Goal: Task Accomplishment & Management: Use online tool/utility

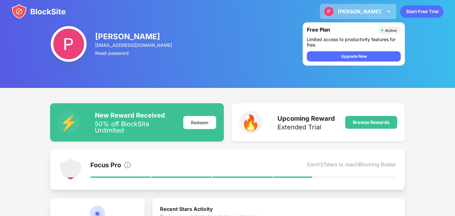
click at [361, 7] on div "[PERSON_NAME] View Account Insights Premium Rewards Settings Support Log Out" at bounding box center [358, 11] width 76 height 15
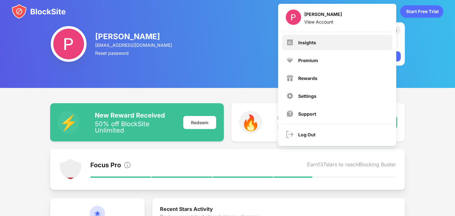
click at [326, 39] on div "Insights" at bounding box center [337, 42] width 110 height 15
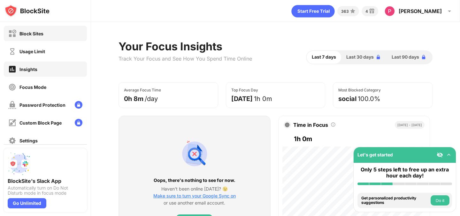
click at [51, 37] on div "Block Sites" at bounding box center [45, 33] width 83 height 15
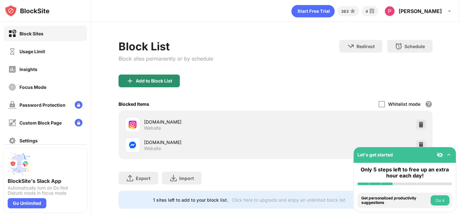
click at [169, 76] on div "Add to Block List" at bounding box center [148, 81] width 61 height 13
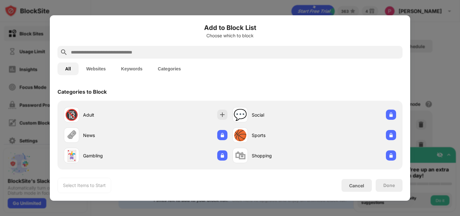
click at [156, 47] on div at bounding box center [229, 52] width 345 height 13
click at [152, 51] on input "text" at bounding box center [234, 53] width 329 height 8
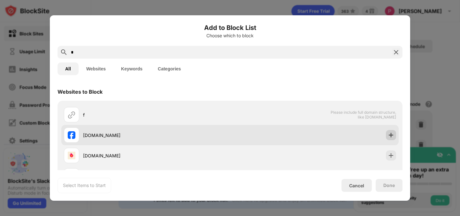
type input "*"
click at [388, 134] on img at bounding box center [391, 135] width 6 height 6
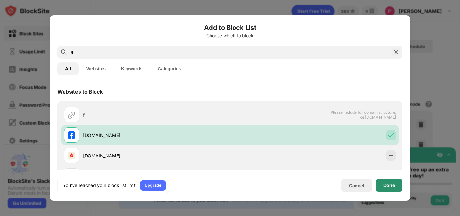
click at [387, 190] on div "Done" at bounding box center [388, 185] width 27 height 13
